Goal: Find specific page/section: Find specific page/section

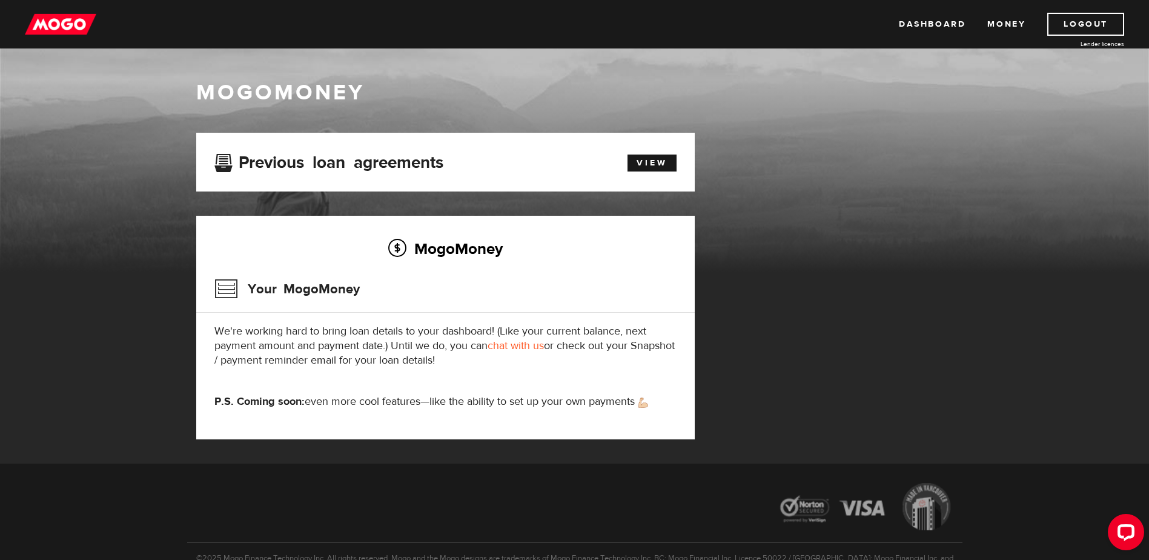
scroll to position [61, 0]
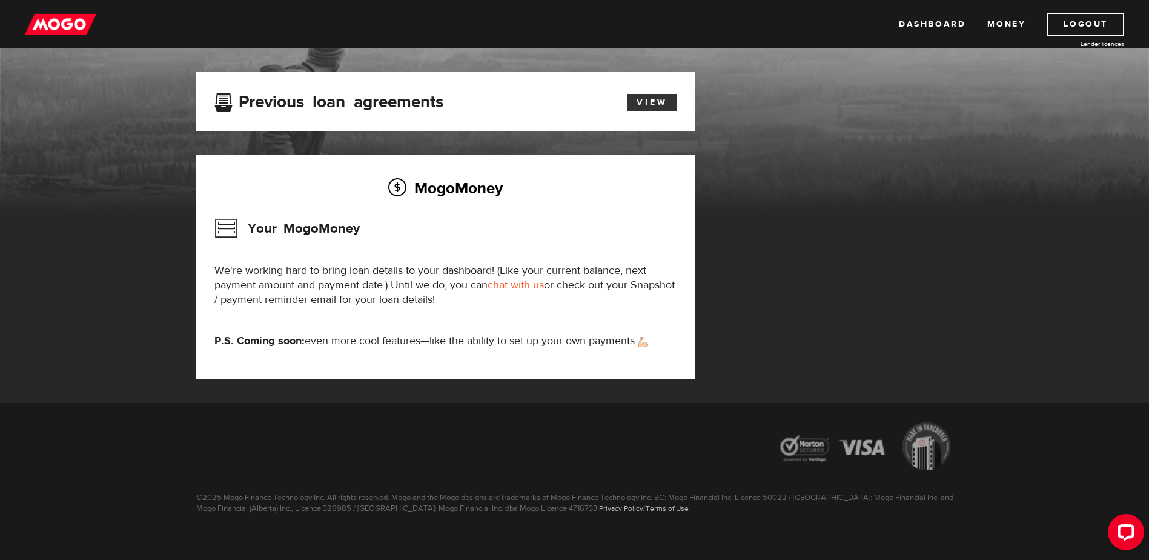
click at [658, 102] on link "View" at bounding box center [652, 102] width 49 height 17
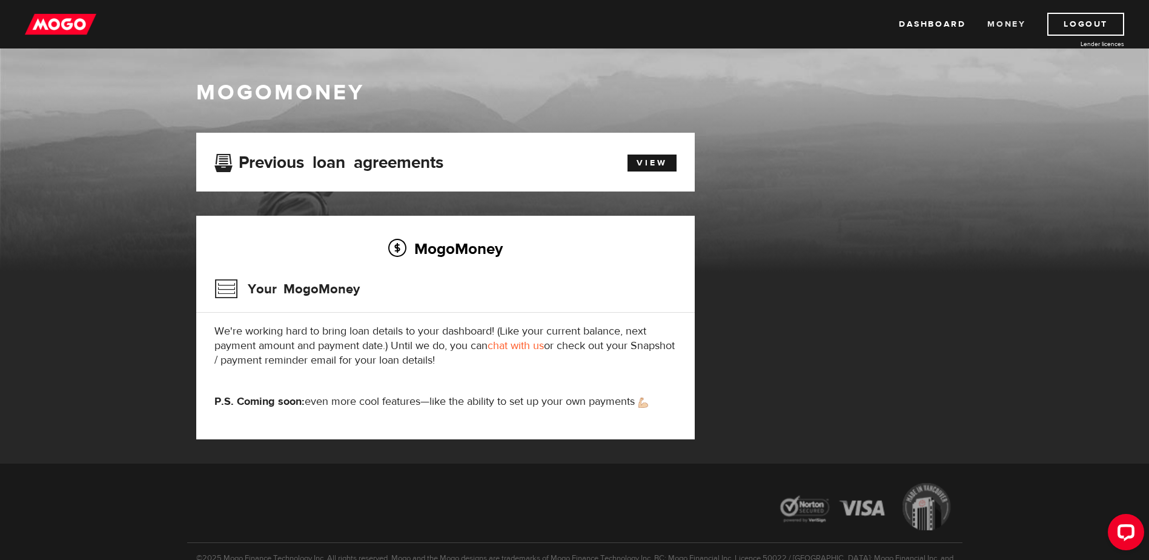
click at [999, 22] on link "Money" at bounding box center [1006, 24] width 38 height 23
click at [73, 28] on img at bounding box center [60, 24] width 71 height 23
